Goal: Transaction & Acquisition: Purchase product/service

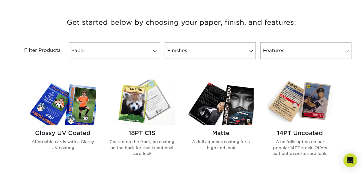
scroll to position [212, 0]
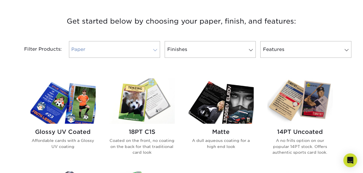
click at [158, 50] on span at bounding box center [155, 50] width 8 height 5
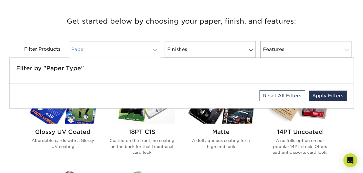
click at [158, 50] on span at bounding box center [155, 50] width 8 height 5
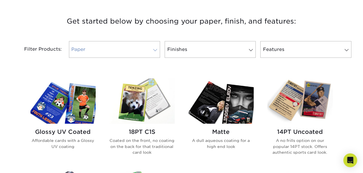
click at [158, 50] on span at bounding box center [155, 50] width 8 height 5
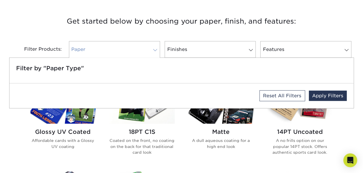
click at [155, 50] on span at bounding box center [155, 50] width 8 height 5
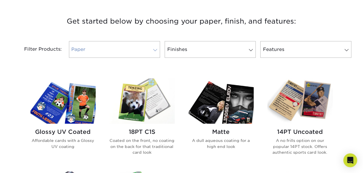
click at [155, 50] on span at bounding box center [155, 50] width 8 height 5
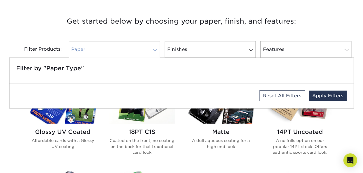
click at [155, 50] on span at bounding box center [155, 50] width 8 height 5
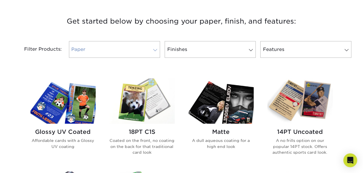
click at [155, 50] on span at bounding box center [155, 50] width 8 height 5
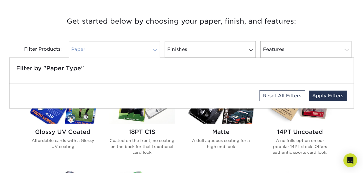
click at [155, 50] on span at bounding box center [155, 50] width 8 height 5
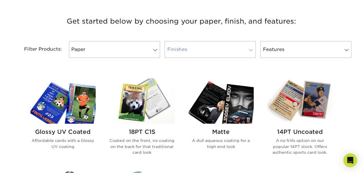
click at [251, 50] on span at bounding box center [251, 50] width 8 height 5
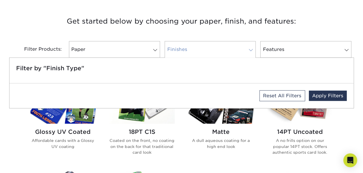
click at [251, 50] on span at bounding box center [251, 50] width 8 height 5
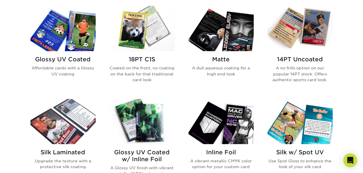
scroll to position [286, 0]
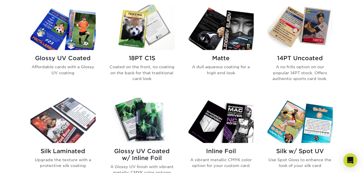
click at [224, 36] on img at bounding box center [221, 27] width 65 height 45
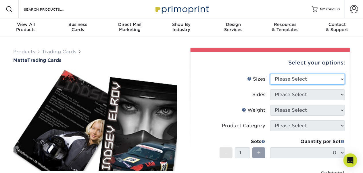
click at [331, 78] on select "Please Select 2.5" x 3.5"" at bounding box center [307, 79] width 75 height 11
select select "2.50x3.50"
click at [270, 74] on select "Please Select 2.5" x 3.5"" at bounding box center [307, 79] width 75 height 11
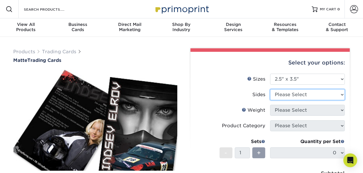
click at [322, 95] on select "Please Select Print Both Sides Print Front Only" at bounding box center [307, 94] width 75 height 11
select select "13abbda7-1d64-4f25-8bb2-c179b224825d"
click at [270, 89] on select "Please Select Print Both Sides Print Front Only" at bounding box center [307, 94] width 75 height 11
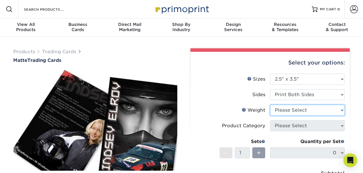
click at [325, 111] on select "Please Select 16PT 14PT" at bounding box center [307, 110] width 75 height 11
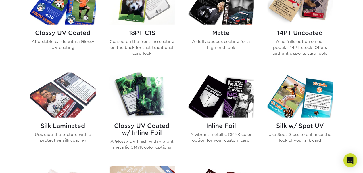
scroll to position [304, 0]
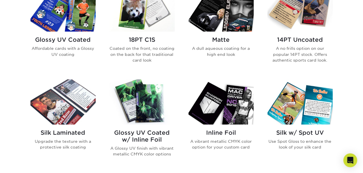
click at [78, 117] on img at bounding box center [63, 101] width 65 height 45
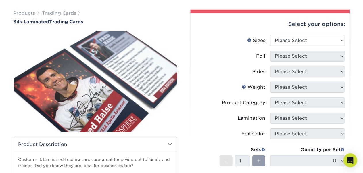
scroll to position [41, 0]
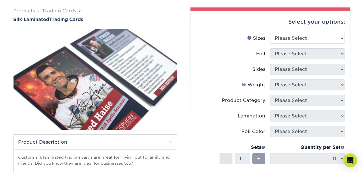
click at [246, 85] on link "Weight Help" at bounding box center [244, 84] width 5 height 5
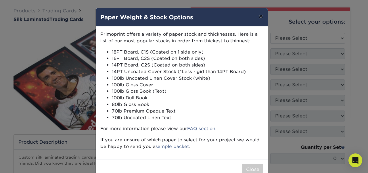
click at [260, 19] on button "×" at bounding box center [260, 16] width 13 height 16
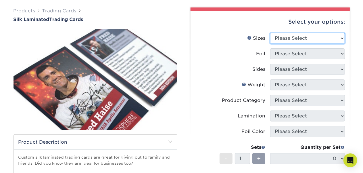
click at [341, 37] on select "Please Select 2.5" x 3.5"" at bounding box center [307, 38] width 75 height 11
select select "2.50x3.50"
click at [270, 33] on select "Please Select 2.5" x 3.5"" at bounding box center [307, 38] width 75 height 11
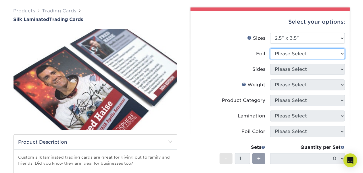
click at [343, 56] on select "Please Select No Yes" at bounding box center [307, 53] width 75 height 11
select select "1"
click at [270, 48] on select "Please Select No Yes" at bounding box center [307, 53] width 75 height 11
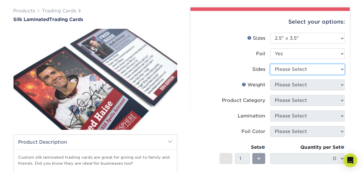
click at [337, 69] on select "Please Select Print Both Sides - Foil Both Sides Print Both Sides - Foil Front …" at bounding box center [307, 69] width 75 height 11
select select "e9e9dfb3-fba1-4d60-972c-fd9ca5904d33"
click at [270, 64] on select "Please Select Print Both Sides - Foil Both Sides Print Both Sides - Foil Front …" at bounding box center [307, 69] width 75 height 11
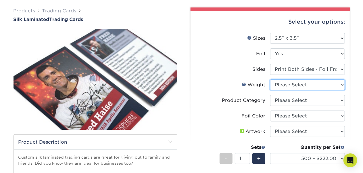
click at [342, 85] on select "Please Select 16PT" at bounding box center [307, 84] width 75 height 11
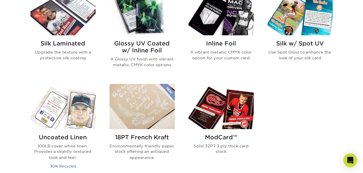
scroll to position [392, 0]
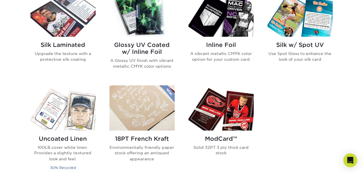
click at [232, 125] on img at bounding box center [221, 107] width 65 height 45
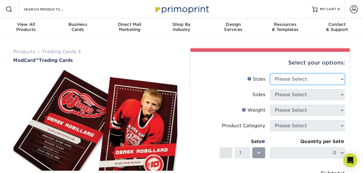
click at [342, 80] on select "Please Select 2.5" x 3.5"" at bounding box center [307, 79] width 75 height 11
select select "2.50x3.50"
click at [270, 74] on select "Please Select 2.5" x 3.5"" at bounding box center [307, 79] width 75 height 11
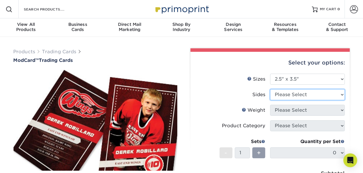
click at [331, 93] on select "Please Select Print Both Sides Print Front Only" at bounding box center [307, 94] width 75 height 11
select select "13abbda7-1d64-4f25-8bb2-c179b224825d"
click at [270, 89] on select "Please Select Print Both Sides Print Front Only" at bounding box center [307, 94] width 75 height 11
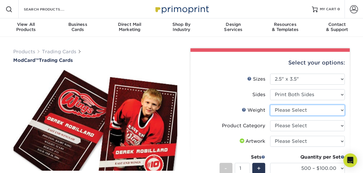
click at [338, 111] on select "Please Select 32PTUCBLK" at bounding box center [307, 110] width 75 height 11
click at [270, 105] on select "Please Select 32PTUCBLK" at bounding box center [307, 110] width 75 height 11
click at [334, 110] on select "Please Select 32PTUCBLK" at bounding box center [307, 110] width 75 height 11
select select "32PTUCBLK"
click at [270, 105] on select "Please Select 32PTUCBLK" at bounding box center [307, 110] width 75 height 11
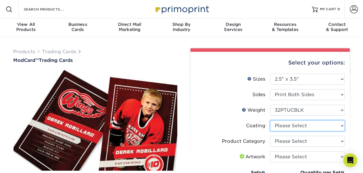
click at [328, 127] on select at bounding box center [307, 125] width 75 height 11
select select "3e7618de-abca-4bda-9f97-8b9129e913d8"
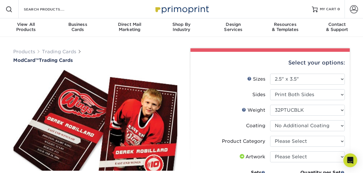
click at [270, 120] on select at bounding box center [307, 125] width 75 height 11
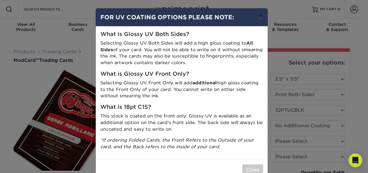
click at [260, 17] on button "×" at bounding box center [260, 16] width 13 height 16
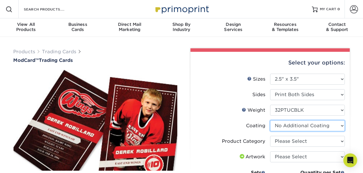
click at [334, 125] on select at bounding box center [307, 125] width 75 height 11
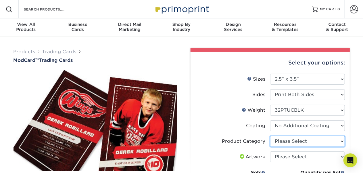
click at [330, 141] on select "Please Select Trading Cards" at bounding box center [307, 141] width 75 height 11
select select "c2f9bce9-36c2-409d-b101-c29d9d031e18"
click at [270, 136] on select "Please Select Trading Cards" at bounding box center [307, 141] width 75 height 11
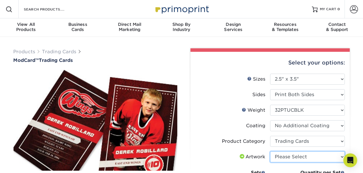
click at [312, 154] on select "Please Select I will upload files I need a design - $100" at bounding box center [307, 156] width 75 height 11
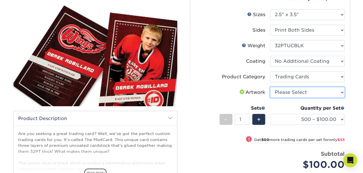
scroll to position [65, 0]
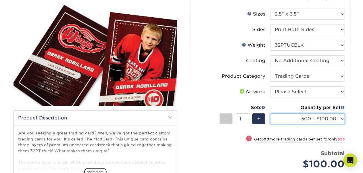
click at [338, 119] on select "500 – $100.00 1000 – $153.00" at bounding box center [307, 118] width 75 height 11
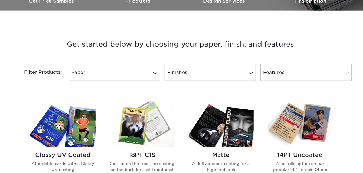
scroll to position [192, 0]
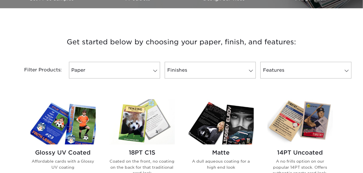
click at [159, 133] on img at bounding box center [142, 121] width 65 height 45
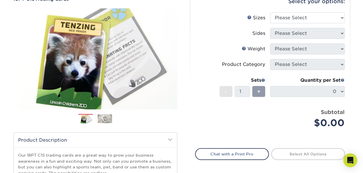
scroll to position [60, 0]
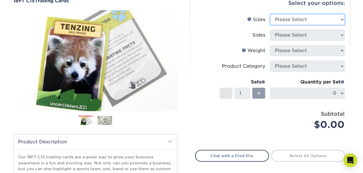
click at [335, 22] on select "Please Select 2.5" x 3.5"" at bounding box center [307, 19] width 75 height 11
select select "2.50x3.50"
click at [270, 14] on select "Please Select 2.5" x 3.5"" at bounding box center [307, 19] width 75 height 11
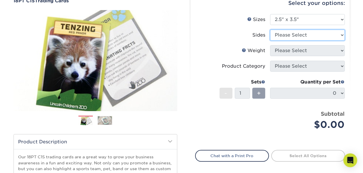
click at [326, 35] on select "Please Select Print Both Sides Print Front Only" at bounding box center [307, 35] width 75 height 11
select select "13abbda7-1d64-4f25-8bb2-c179b224825d"
click at [270, 30] on select "Please Select Print Both Sides Print Front Only" at bounding box center [307, 35] width 75 height 11
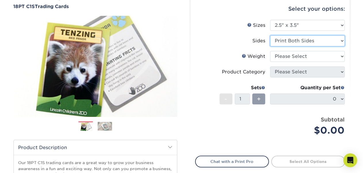
scroll to position [50, 0]
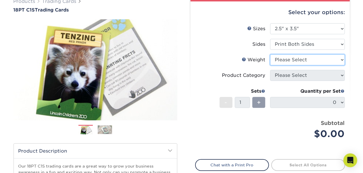
click at [309, 62] on select "Please Select 18PT C1S" at bounding box center [307, 59] width 75 height 11
select select "18PTC1S"
click at [270, 54] on select "Please Select 18PT C1S" at bounding box center [307, 59] width 75 height 11
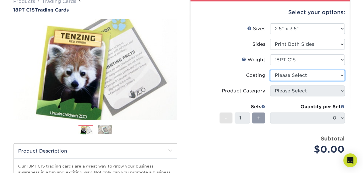
click at [301, 77] on select at bounding box center [307, 75] width 75 height 11
select select "1e8116af-acfc-44b1-83dc-8181aa338834"
click at [270, 70] on select at bounding box center [307, 75] width 75 height 11
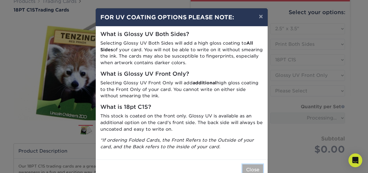
click at [253, 166] on button "Close" at bounding box center [253, 169] width 21 height 11
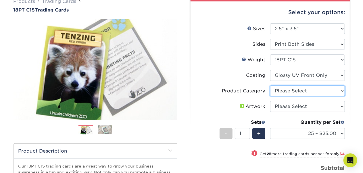
click at [333, 90] on select "Please Select Trading Cards" at bounding box center [307, 90] width 75 height 11
select select "c2f9bce9-36c2-409d-b101-c29d9d031e18"
click at [270, 85] on select "Please Select Trading Cards" at bounding box center [307, 90] width 75 height 11
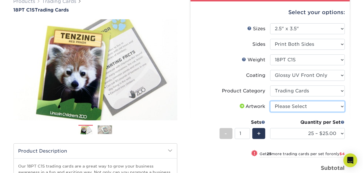
click at [321, 106] on select "Please Select I will upload files I need a design - $100" at bounding box center [307, 106] width 75 height 11
click at [361, 84] on div "Products Trading Cards 18PT C1S Trading Cards Previous Next show more" at bounding box center [181, 136] width 363 height 301
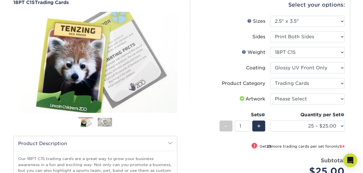
scroll to position [59, 0]
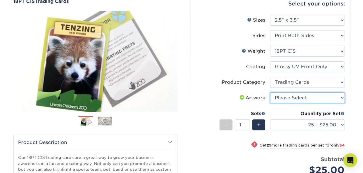
click at [323, 96] on select "Please Select I will upload files I need a design - $100" at bounding box center [307, 97] width 75 height 11
select select "upload"
click at [270, 92] on select "Please Select I will upload files I need a design - $100" at bounding box center [307, 97] width 75 height 11
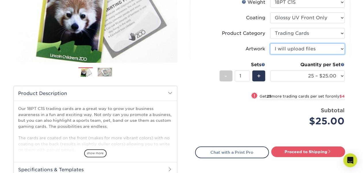
scroll to position [110, 0]
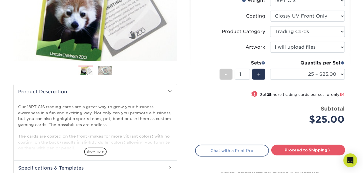
click at [225, 148] on link "Chat with a Print Pro" at bounding box center [232, 151] width 74 height 12
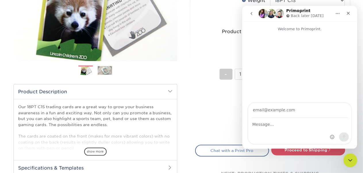
scroll to position [0, 0]
click at [351, 13] on div "Close" at bounding box center [348, 13] width 10 height 10
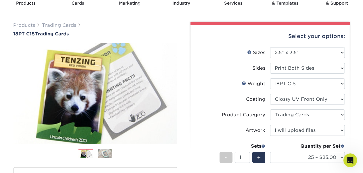
scroll to position [28, 0]
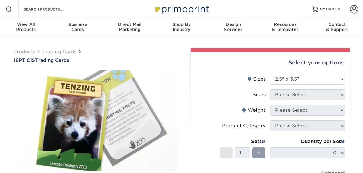
select select "2.50x3.50"
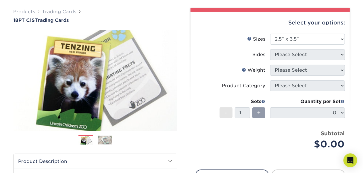
scroll to position [37, 0]
